Goal: Task Accomplishment & Management: Complete application form

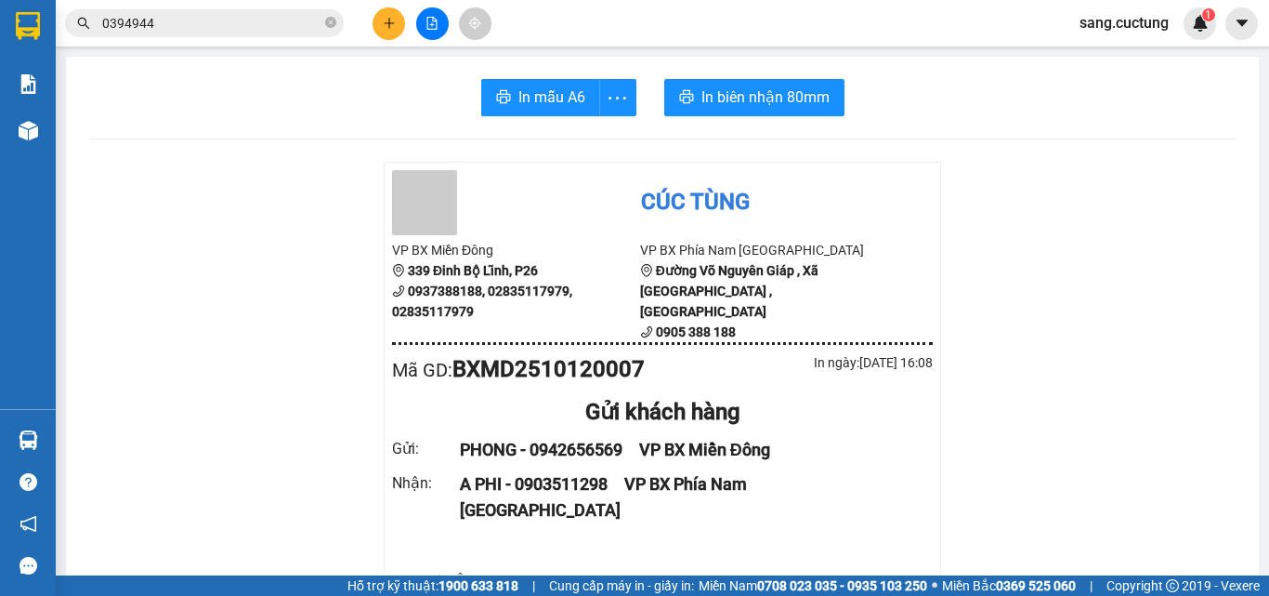
click at [384, 27] on icon "plus" at bounding box center [389, 23] width 13 height 13
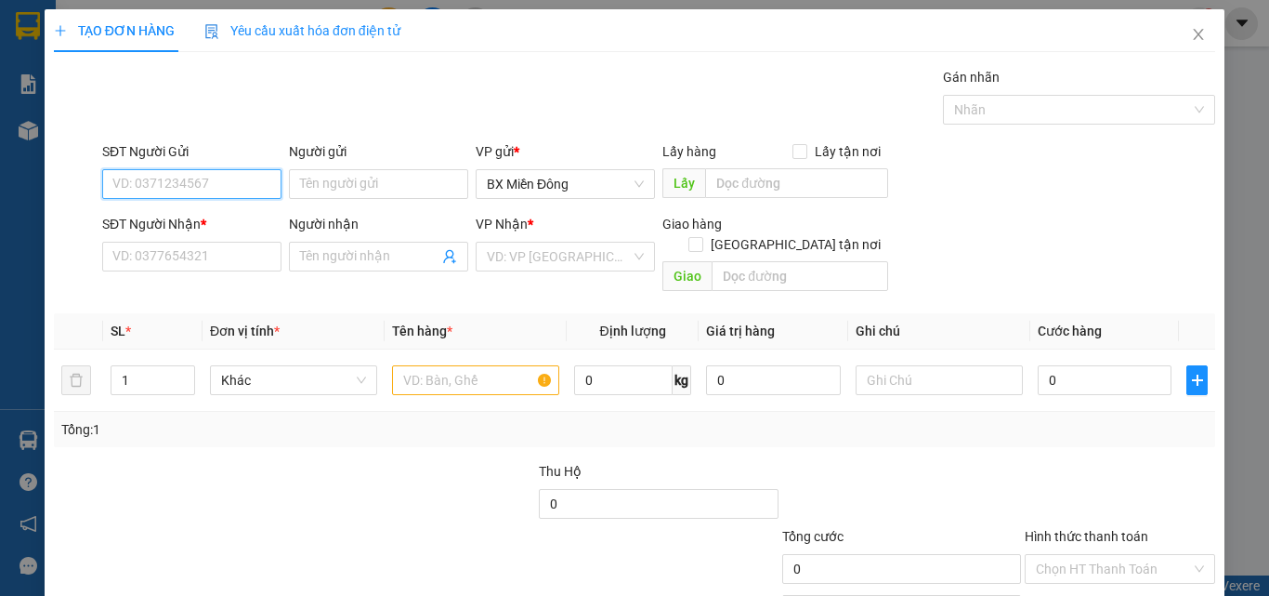
click at [222, 185] on input "SĐT Người Gửi" at bounding box center [191, 184] width 179 height 30
click at [211, 175] on input "SĐT Người Gửi" at bounding box center [191, 184] width 179 height 30
click at [164, 210] on div "0965095006 - NHANH" at bounding box center [190, 221] width 178 height 30
type input "0965095006"
type input "NHANH"
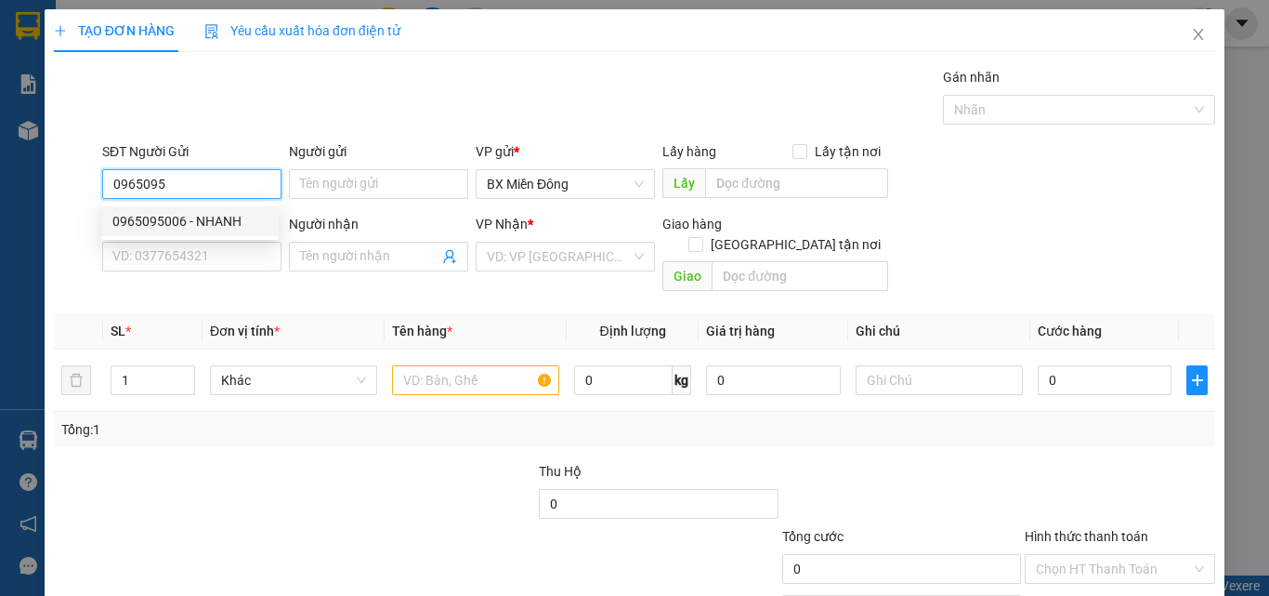
type input "0356882239"
type input "HOÀNG"
type input "70.000"
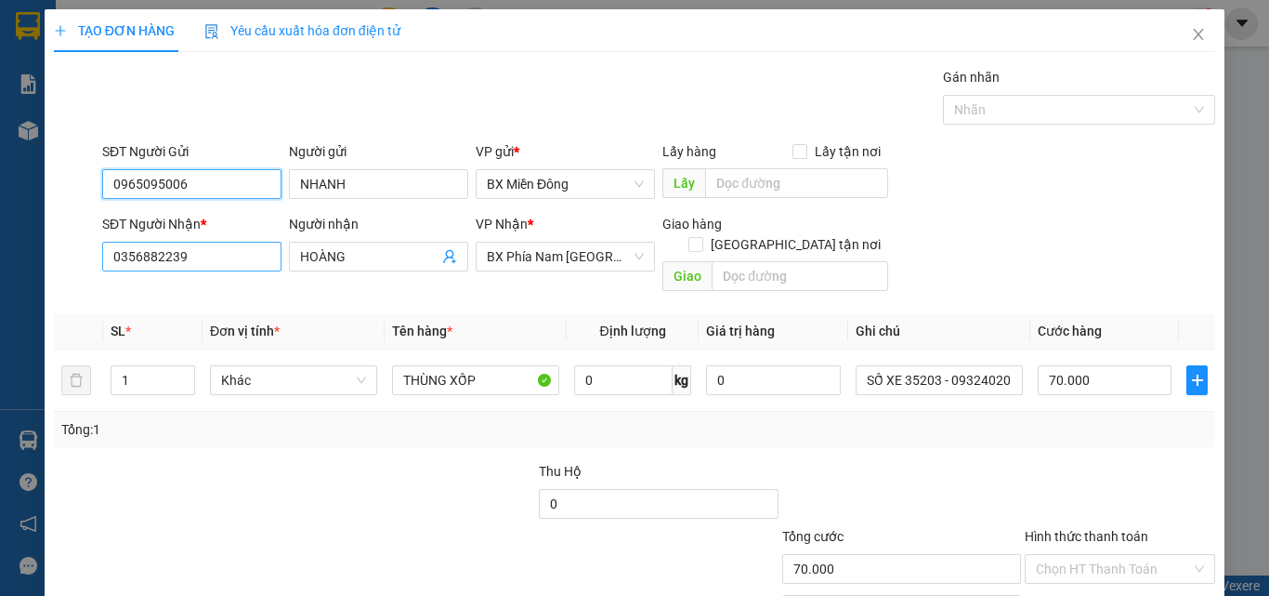
type input "0965095006"
click at [151, 268] on input "0356882239" at bounding box center [191, 257] width 179 height 30
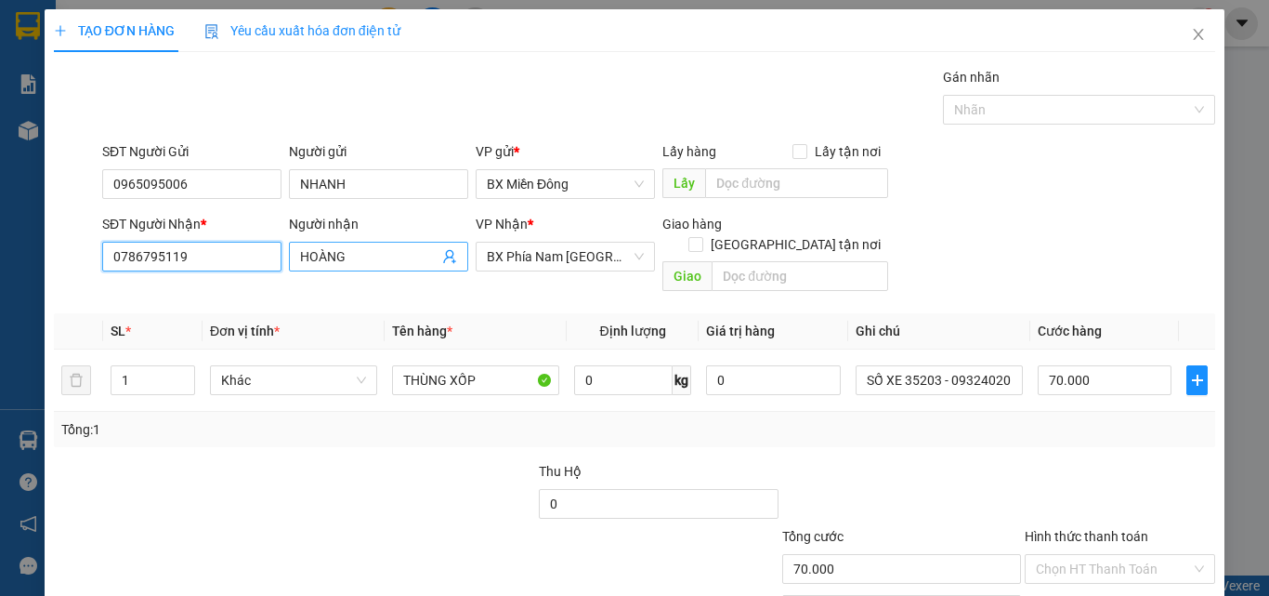
type input "0786795119"
click at [382, 257] on input "HOÀNG" at bounding box center [369, 256] width 138 height 20
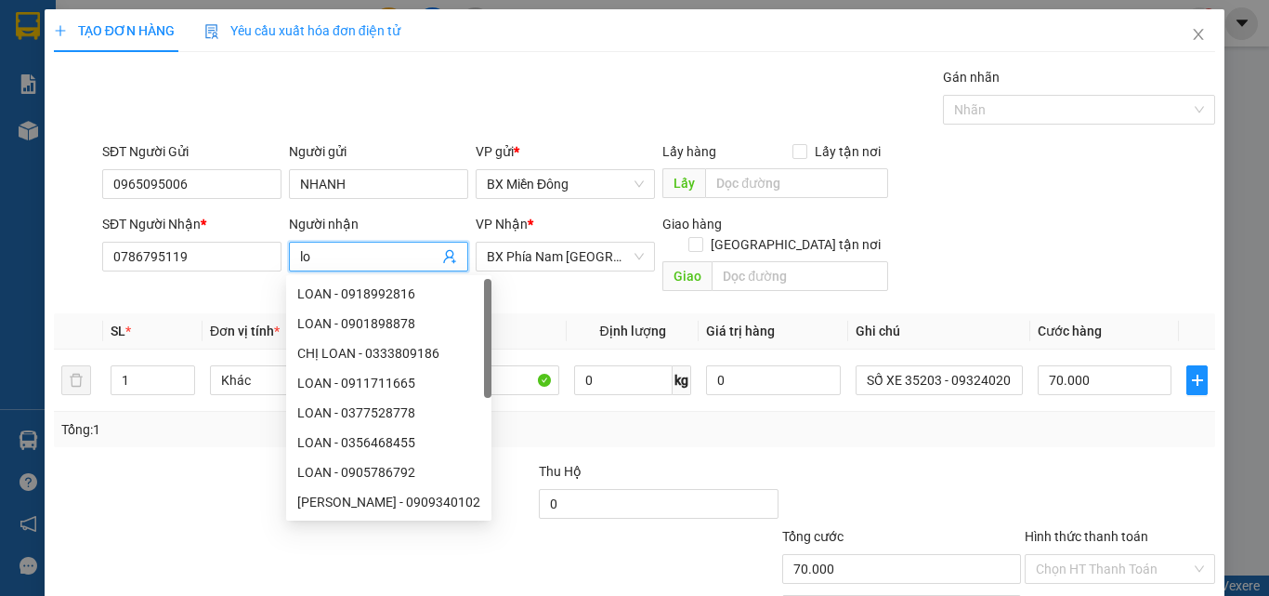
type input "l"
type input "LOAN"
click at [998, 204] on div "SĐT Người Gửi 0965095006 Người gửi NHANH VP gửi * BX Miền Đông Lấy hàng Lấy tận…" at bounding box center [659, 173] width 1121 height 65
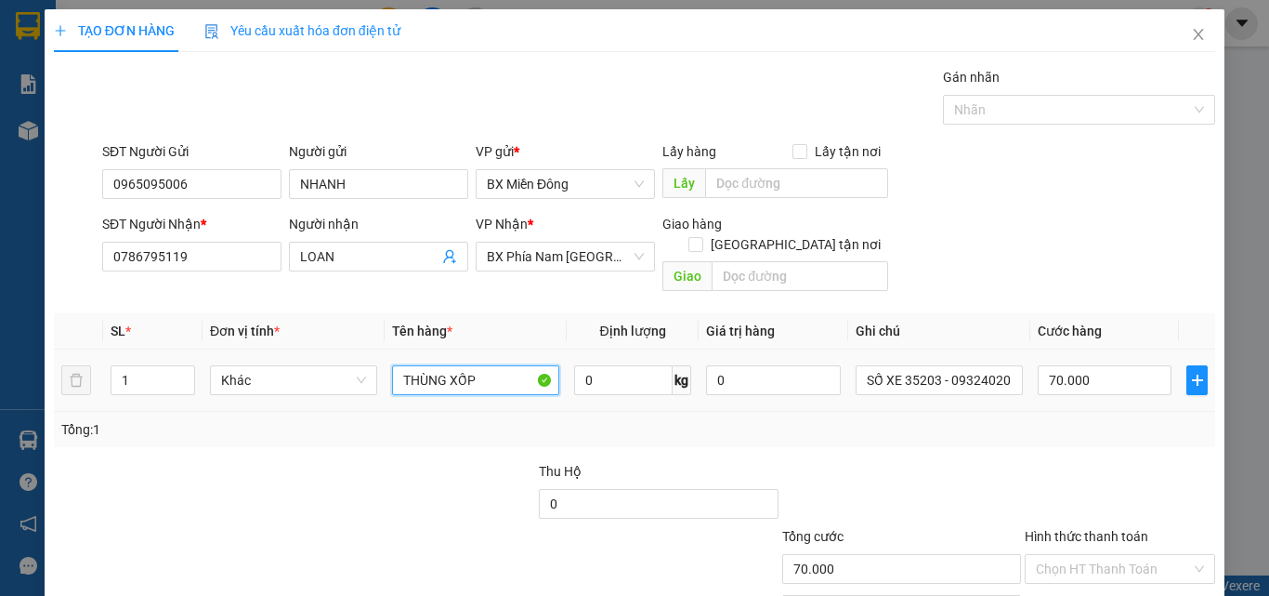
click at [454, 370] on input "THÙNG XỐP" at bounding box center [475, 380] width 167 height 30
drag, startPoint x: 445, startPoint y: 364, endPoint x: 566, endPoint y: 361, distance: 120.9
click at [566, 361] on tr "1 Khác THÙNG XỐP 0 kg 0 SỐ XE 35203 - 0932402011 70.000" at bounding box center [635, 380] width 1162 height 62
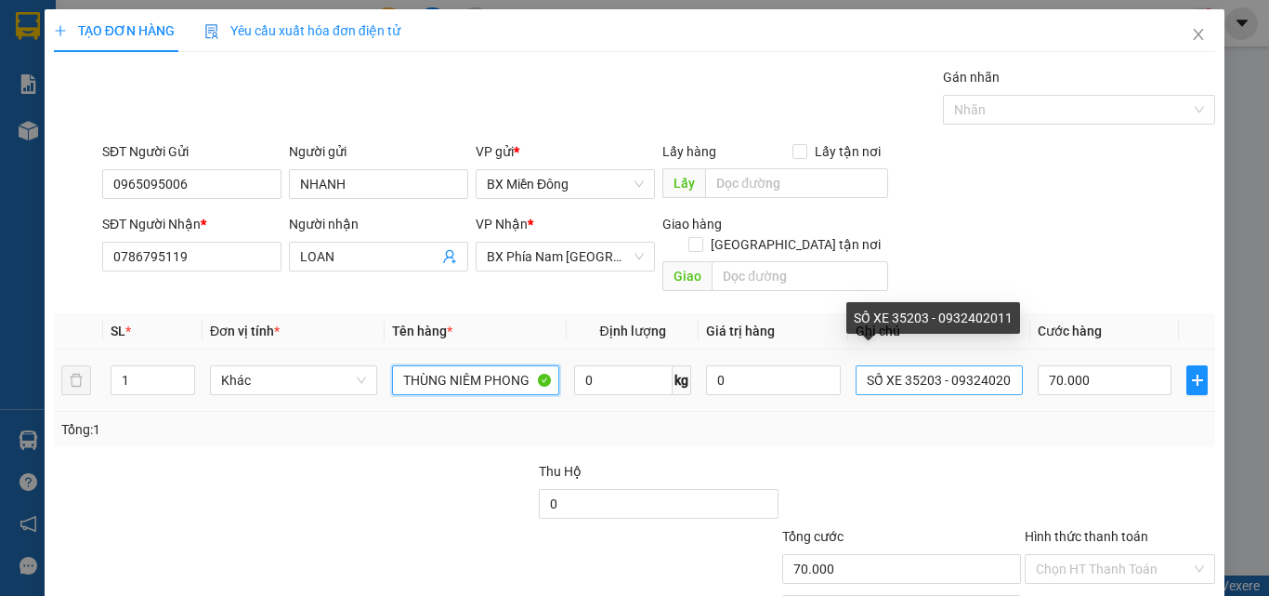
type input "THÙNG NIÊM PHONG"
drag, startPoint x: 901, startPoint y: 361, endPoint x: 1160, endPoint y: 401, distance: 261.4
click at [1160, 401] on div "SL * Đơn vị tính * Tên hàng * Định lượng Giá trị hàng Ghi chú Cước hàng 1 Khác …" at bounding box center [635, 380] width 1162 height 134
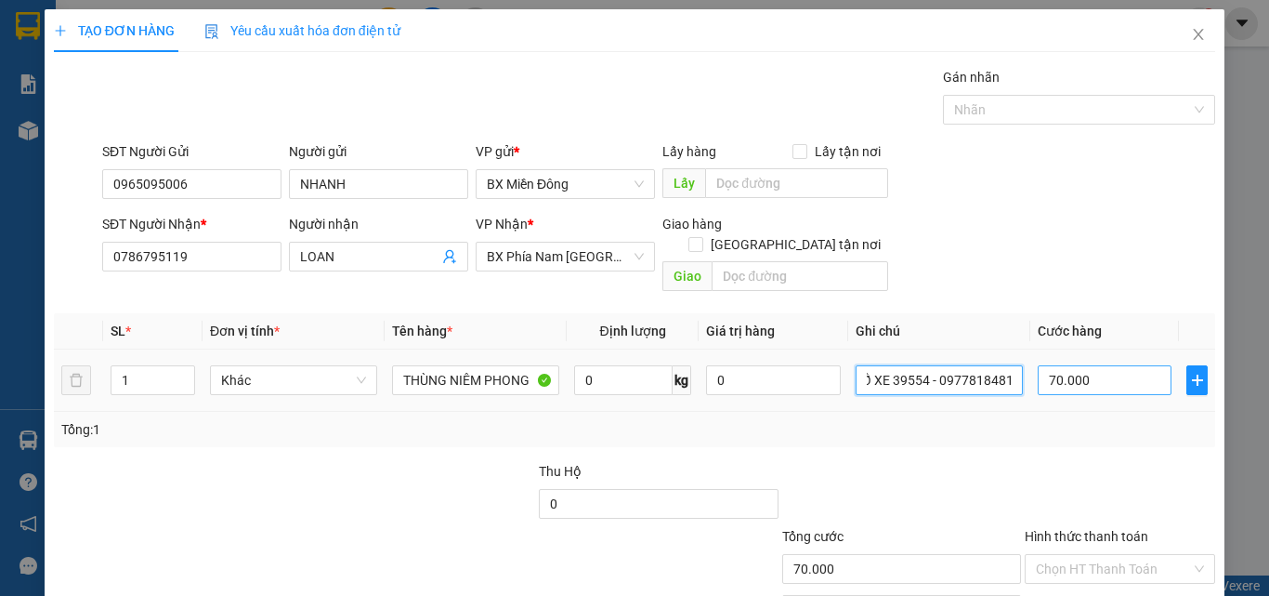
type input "SỐ XE 39554 - 0977818481"
click at [1067, 365] on input "70.000" at bounding box center [1105, 380] width 134 height 30
type input "5"
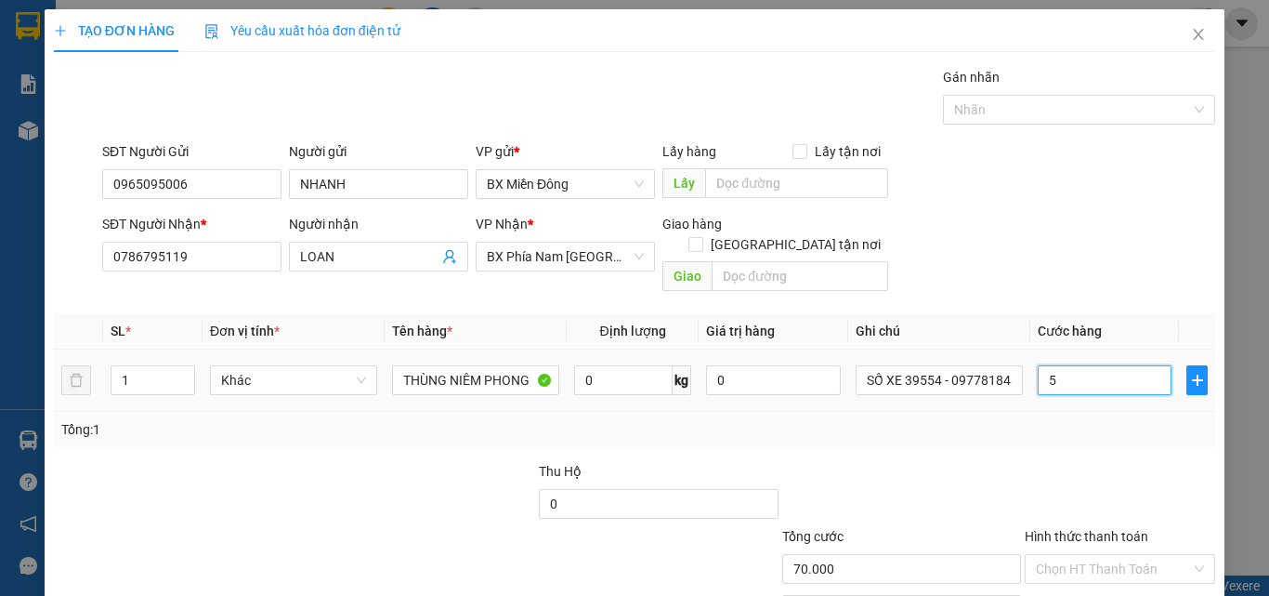
type input "5"
type input "50"
click at [990, 437] on div "Transit Pickup Surcharge Ids Transit Deliver Surcharge Ids Transit Deliver Surc…" at bounding box center [635, 369] width 1162 height 605
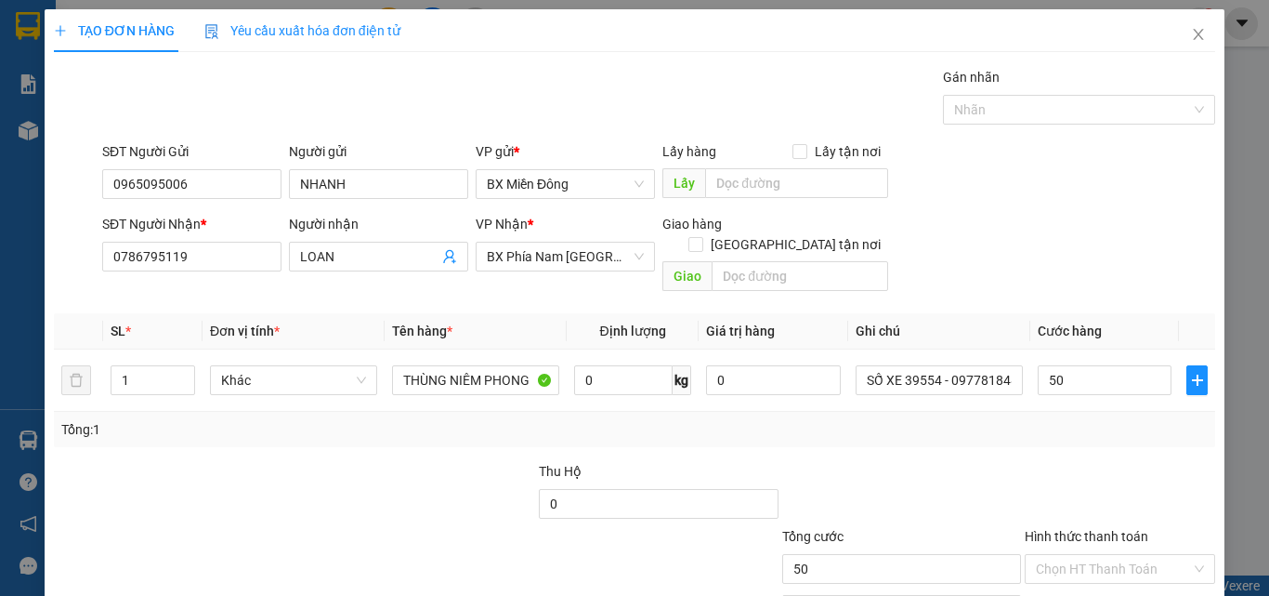
type input "50.000"
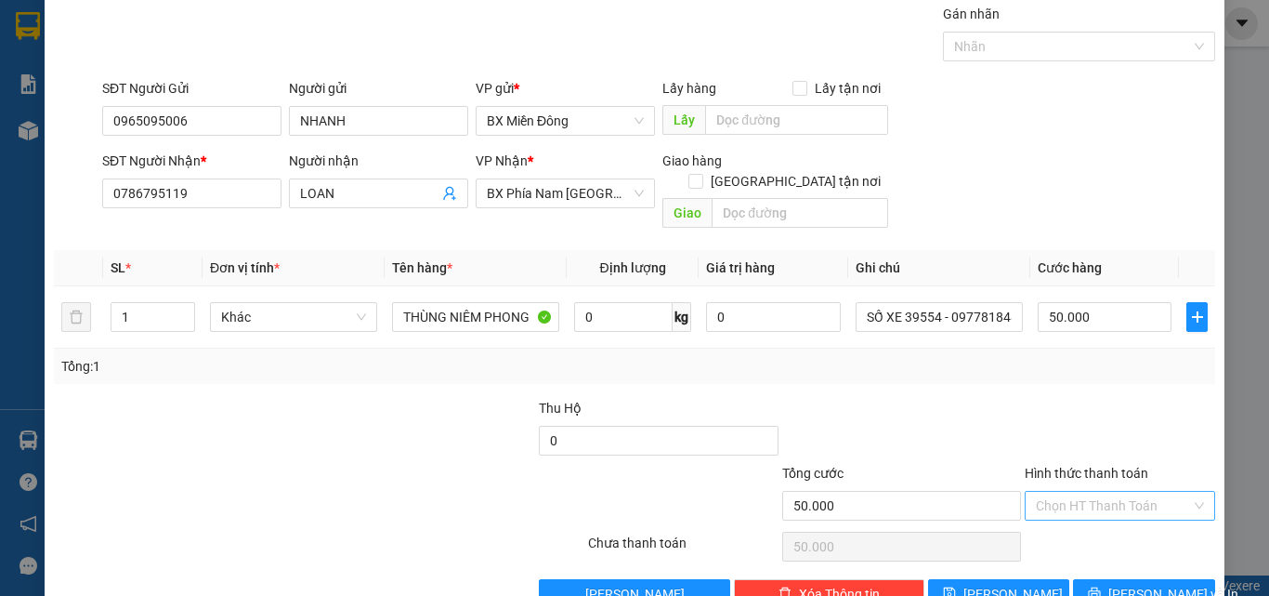
scroll to position [92, 0]
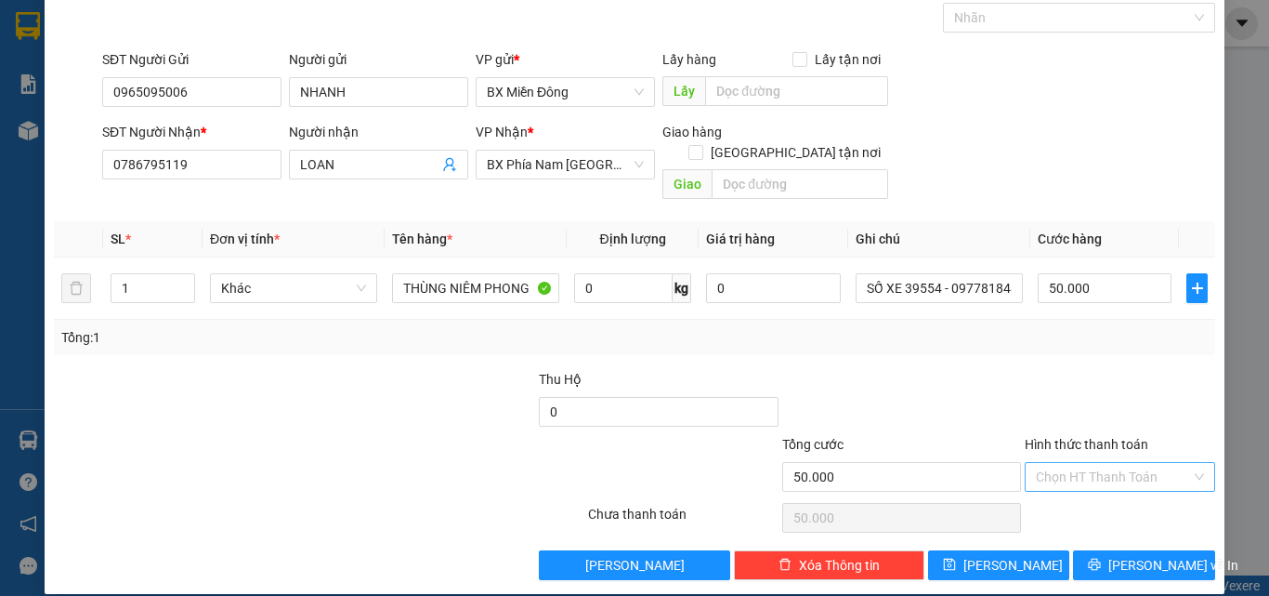
click at [1066, 463] on input "Hình thức thanh toán" at bounding box center [1113, 477] width 155 height 28
click at [1066, 498] on div "Tại văn phòng" at bounding box center [1109, 493] width 166 height 20
type input "0"
click at [1116, 555] on span "[PERSON_NAME] và In" at bounding box center [1174, 565] width 130 height 20
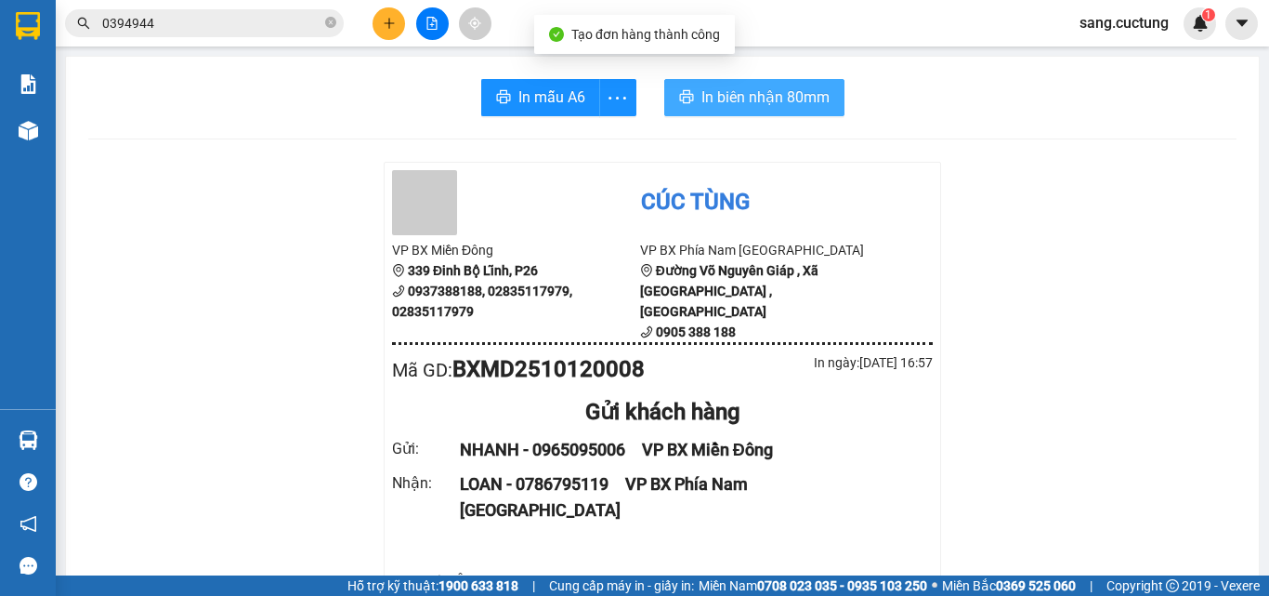
click at [743, 85] on button "In biên nhận 80mm" at bounding box center [754, 97] width 180 height 37
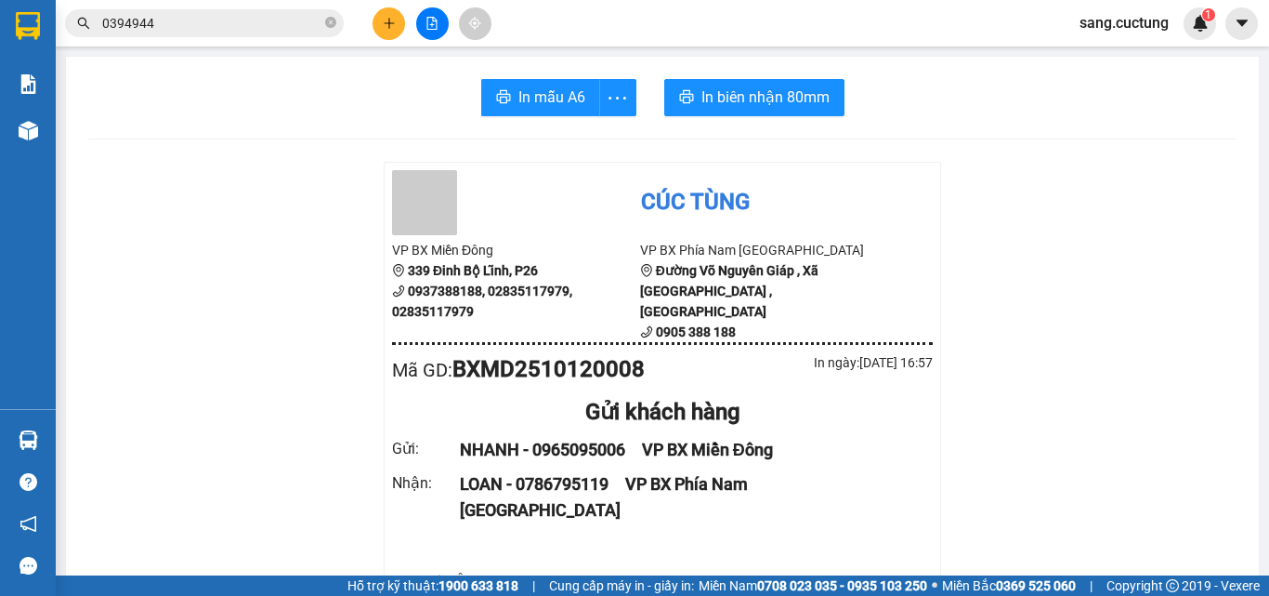
click at [389, 25] on icon "plus" at bounding box center [388, 23] width 1 height 10
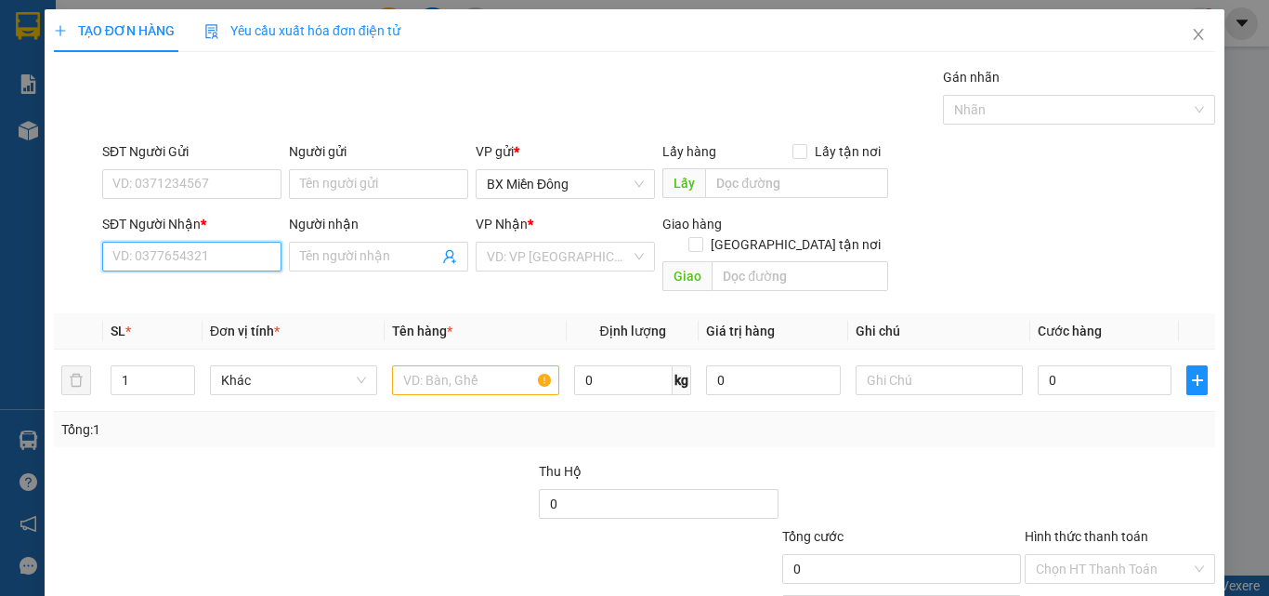
click at [193, 250] on input "SĐT Người Nhận *" at bounding box center [191, 257] width 179 height 30
click at [191, 301] on div "0389365826 - QUYÊN" at bounding box center [189, 293] width 155 height 20
type input "0389365826"
type input "QUYÊN"
type input "BX VẠN GIÃ"
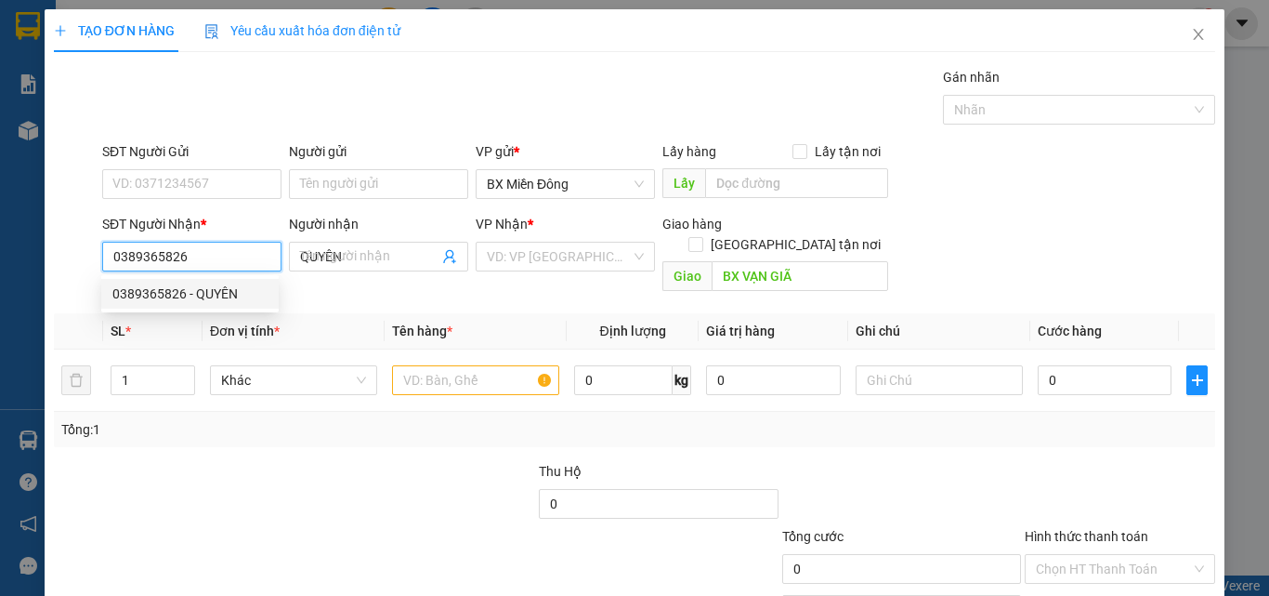
type input "70.000"
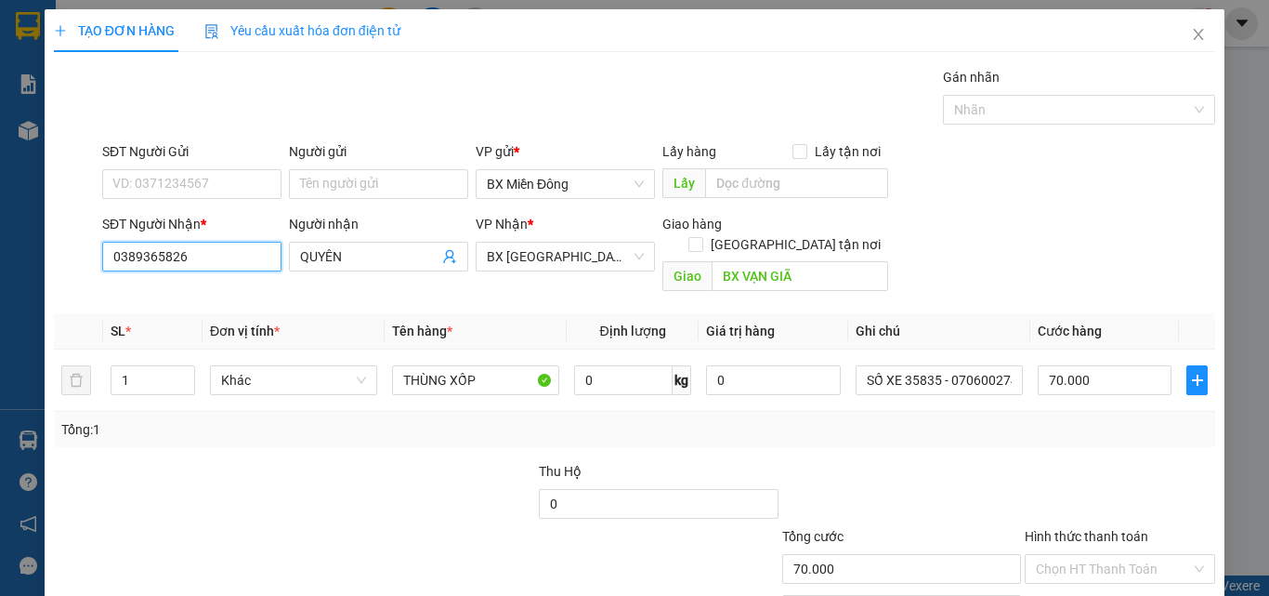
type input "0389365826"
click at [176, 202] on div "SĐT Người Gửi VD: 0371234567" at bounding box center [191, 173] width 179 height 65
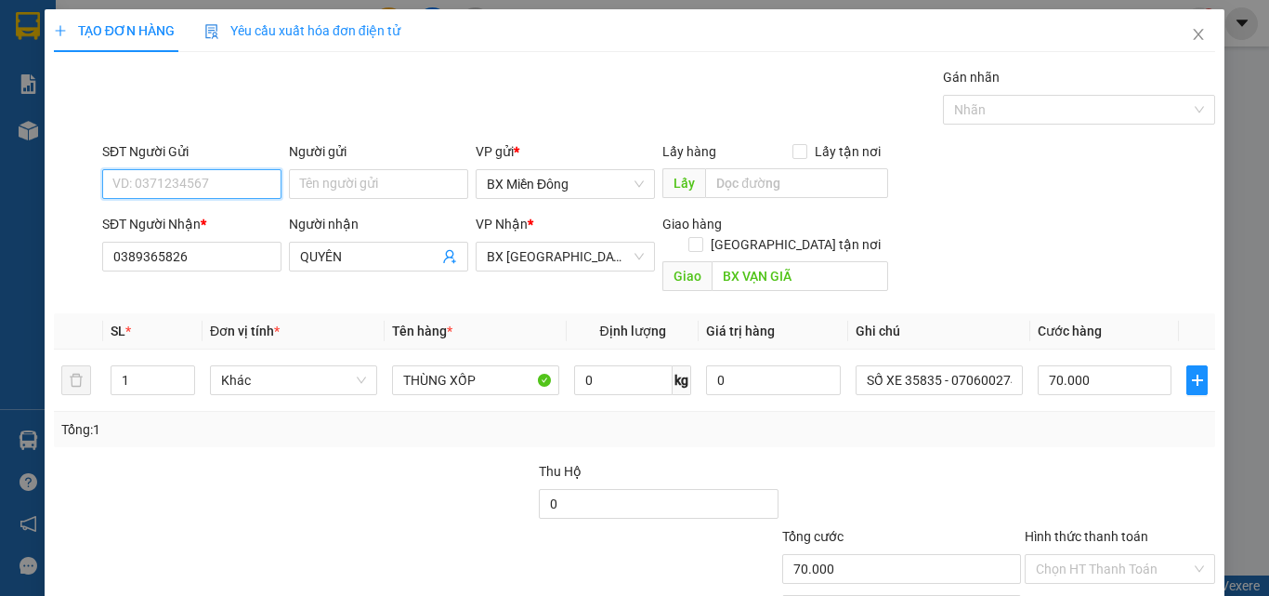
click at [179, 183] on input "SĐT Người Gửi" at bounding box center [191, 184] width 179 height 30
click at [182, 222] on div "0982388056 - THÙY" at bounding box center [189, 221] width 155 height 20
type input "0982388056"
type input "THÙY"
click at [160, 176] on input "0982388056" at bounding box center [191, 184] width 179 height 30
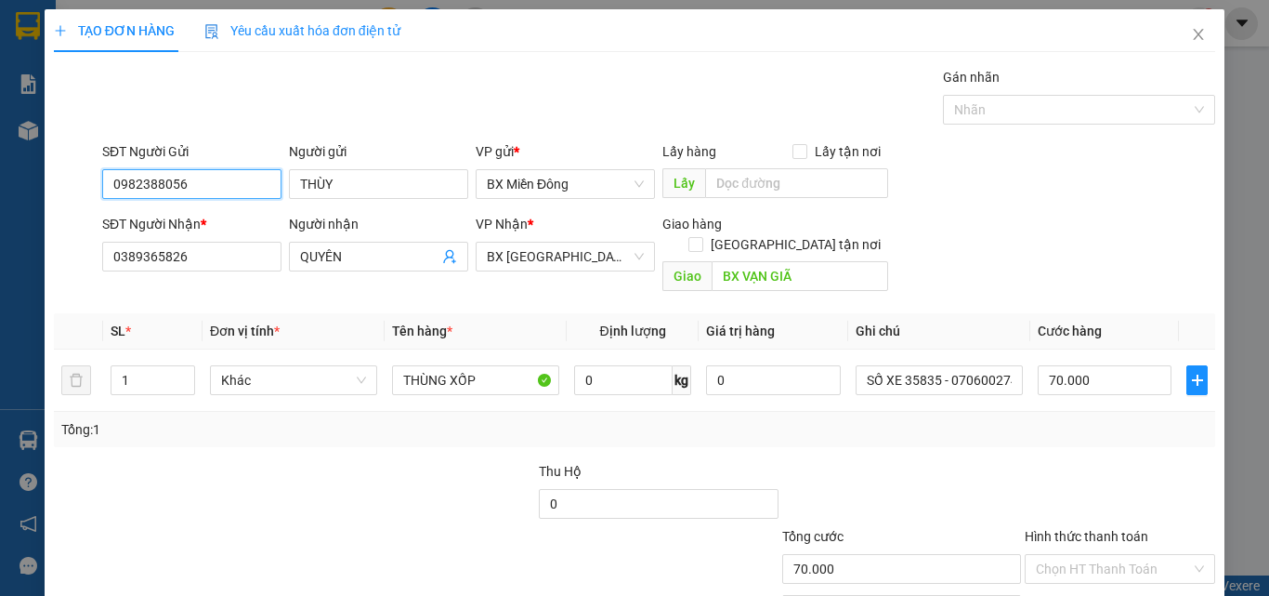
click at [160, 176] on input "0982388056" at bounding box center [191, 184] width 179 height 30
click at [995, 270] on div "SĐT Người Nhận * 0389365826 Người nhận QUYÊN VP Nhận * BX Vạn [GEOGRAPHIC_DATA]…" at bounding box center [659, 257] width 1121 height 86
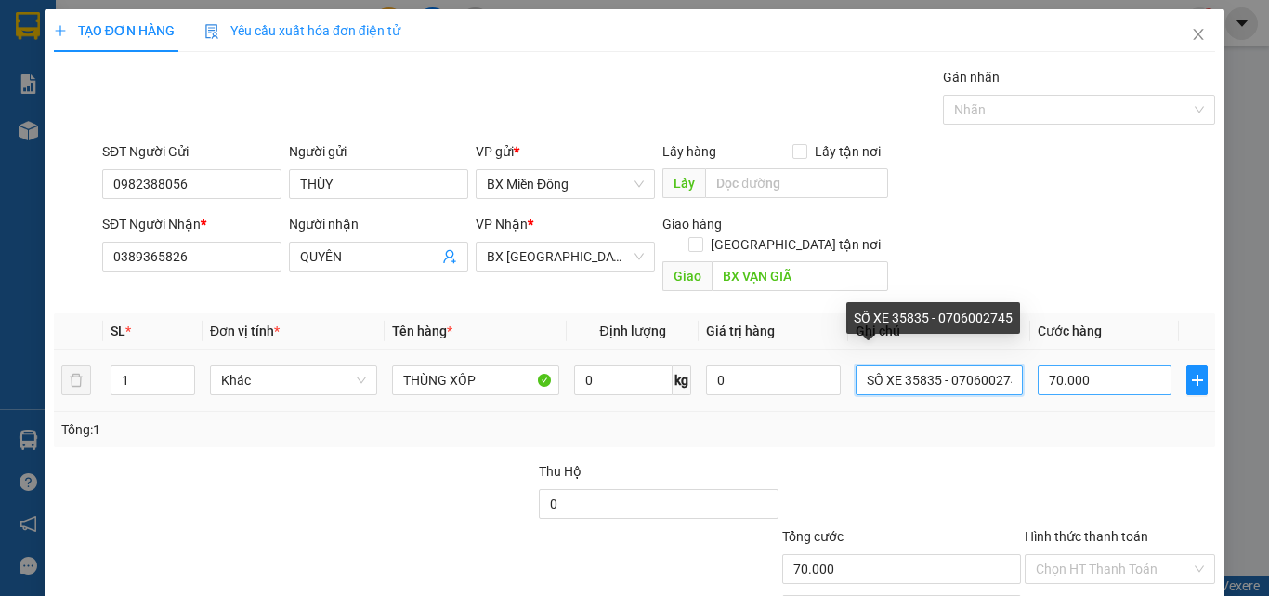
scroll to position [0, 12]
drag, startPoint x: 898, startPoint y: 363, endPoint x: 1038, endPoint y: 370, distance: 140.5
click at [1038, 370] on tr "1 Khác THÙNG XỐP 0 kg 0 SỐ XE 35835 - 0706002745 70.000" at bounding box center [635, 380] width 1162 height 62
type input "SỐ XE 02745 - 0936308309"
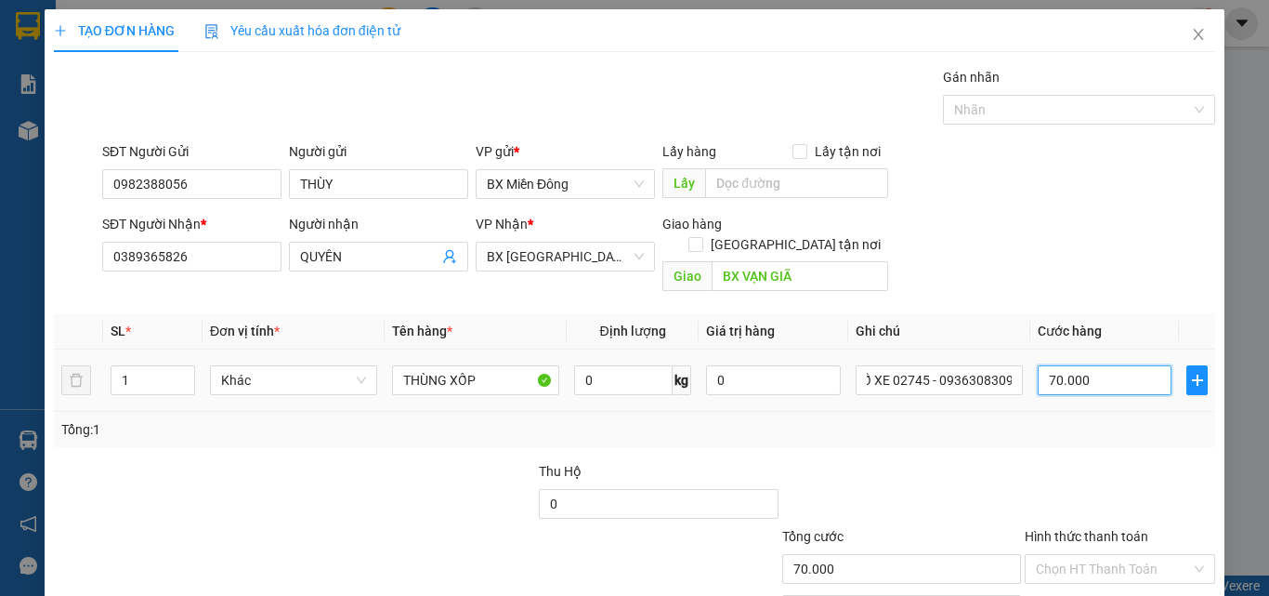
click at [1038, 370] on input "70.000" at bounding box center [1105, 380] width 134 height 30
click at [1071, 174] on div "SĐT Người Gửi 0982388056 Người gửi THÙY VP gửi * BX Miền Đông Lấy hàng Lấy tận …" at bounding box center [659, 173] width 1121 height 65
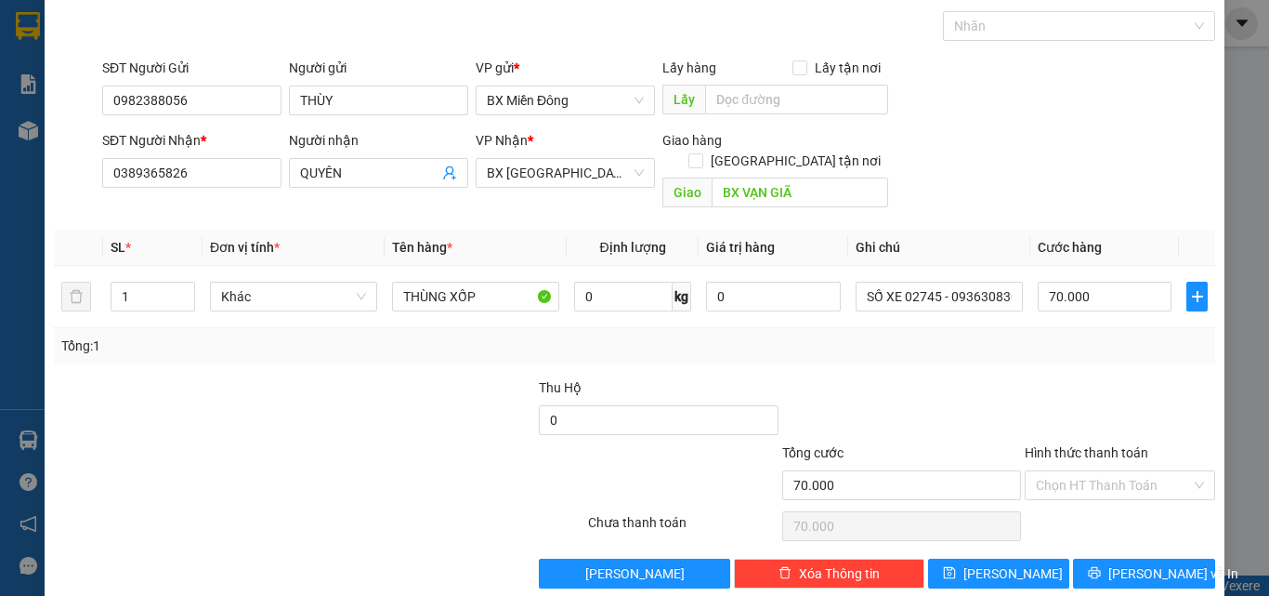
scroll to position [92, 0]
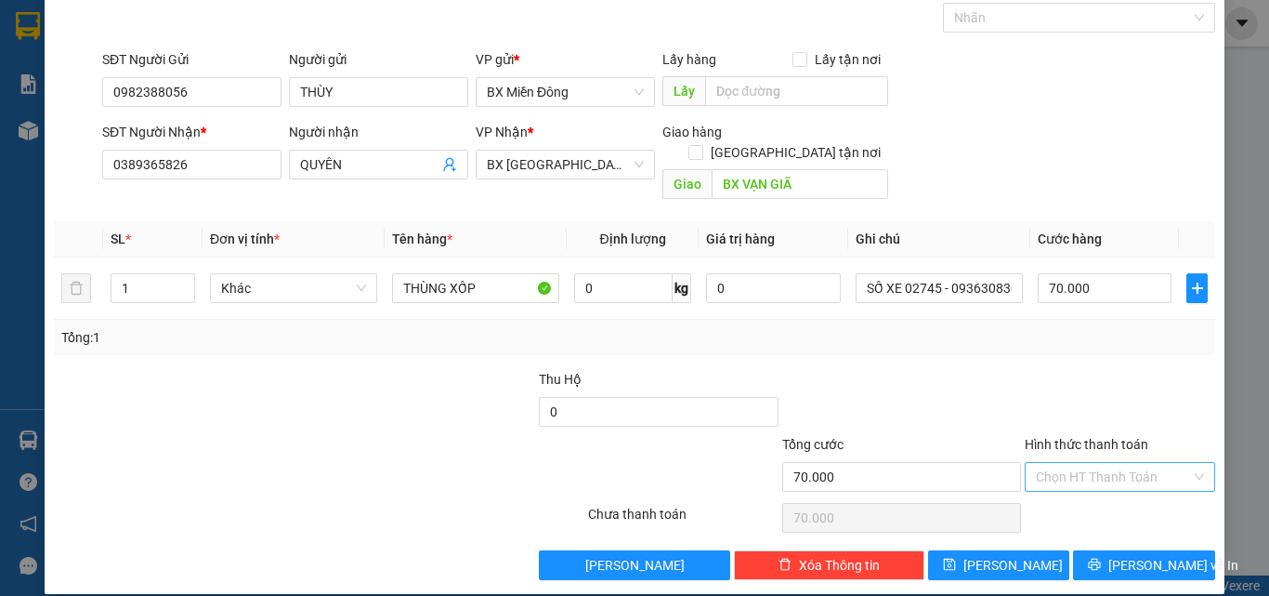
click at [1125, 463] on input "Hình thức thanh toán" at bounding box center [1113, 477] width 155 height 28
click at [1090, 492] on div "Tại văn phòng" at bounding box center [1109, 493] width 166 height 20
type input "0"
click at [1103, 550] on button "[PERSON_NAME] và In" at bounding box center [1144, 565] width 142 height 30
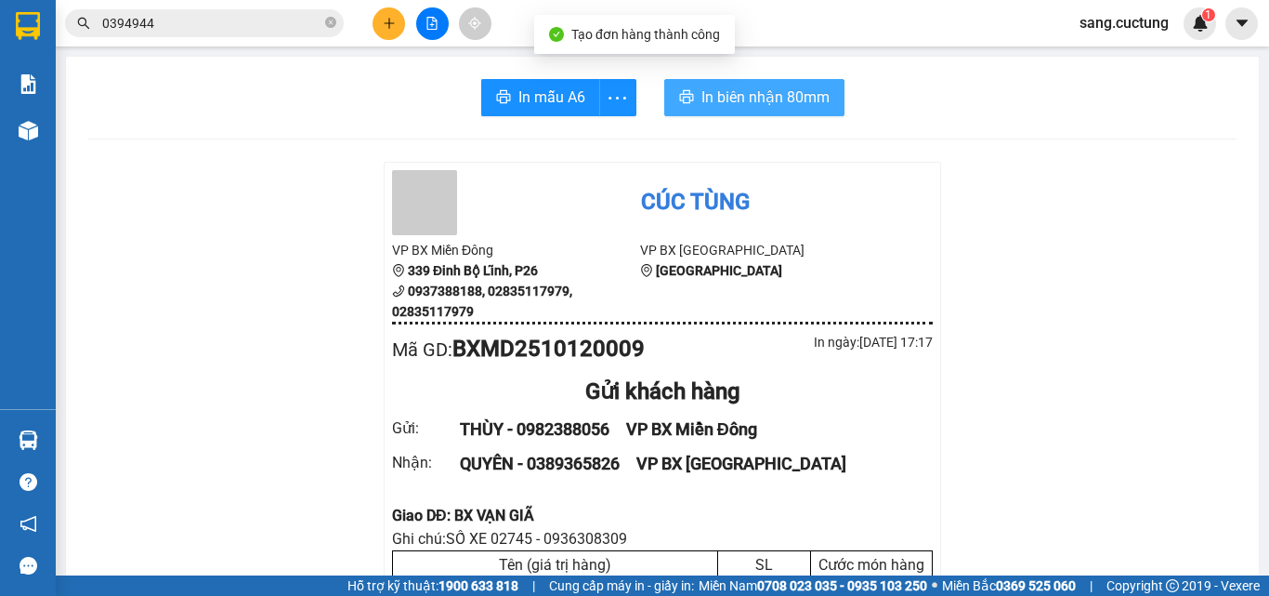
click at [737, 100] on span "In biên nhận 80mm" at bounding box center [766, 97] width 128 height 23
